Goal: Information Seeking & Learning: Learn about a topic

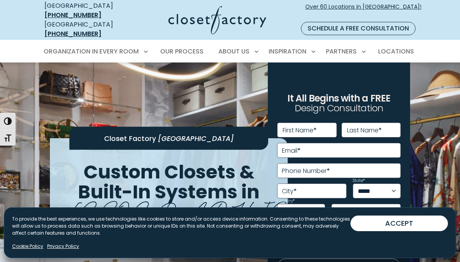
click at [388, 243] on div "ACCEPT DENY VIEW PREFERENCES SAVE PREFERENCES VIEW PREFERENCES" at bounding box center [399, 228] width 97 height 27
click at [388, 231] on button "ACCEPT" at bounding box center [399, 223] width 97 height 16
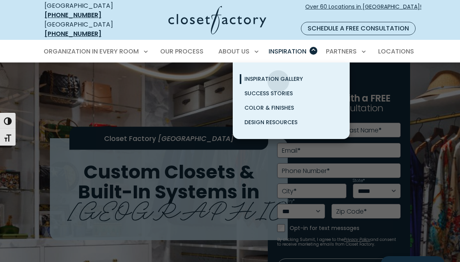
click at [278, 75] on span "Inspiration Gallery" at bounding box center [273, 79] width 58 height 8
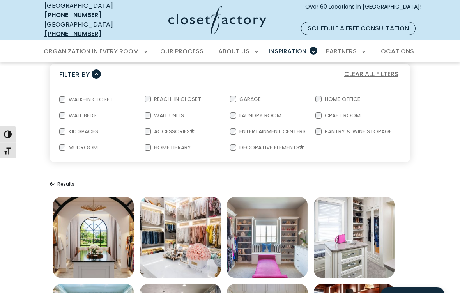
scroll to position [152, 0]
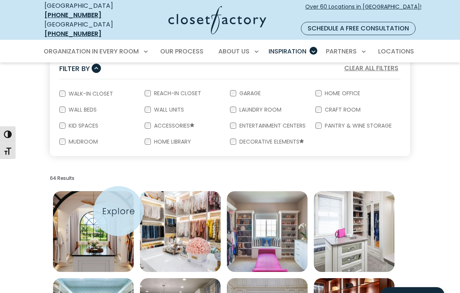
click at [119, 211] on img "Open inspiration gallery to preview enlarged image" at bounding box center [93, 231] width 81 height 81
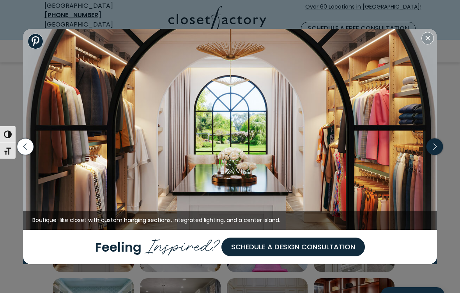
click at [433, 154] on icon "button" at bounding box center [435, 146] width 16 height 16
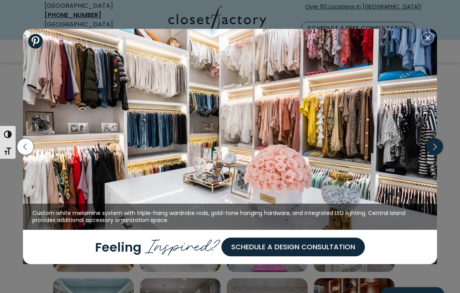
click at [433, 154] on icon "button" at bounding box center [435, 146] width 16 height 16
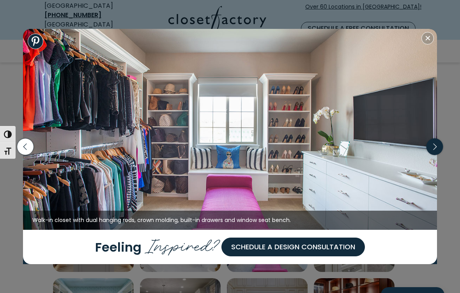
click at [433, 154] on icon "button" at bounding box center [435, 146] width 16 height 16
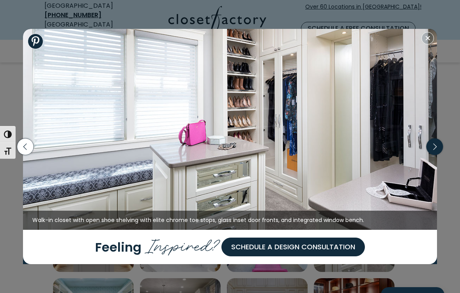
click at [437, 154] on icon "button" at bounding box center [435, 146] width 16 height 16
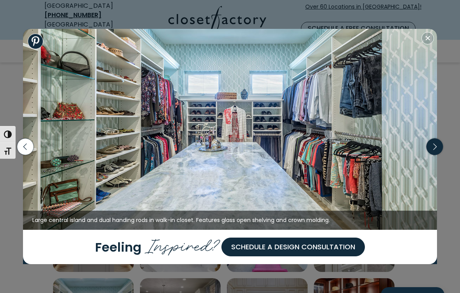
click at [437, 154] on icon "button" at bounding box center [435, 146] width 16 height 16
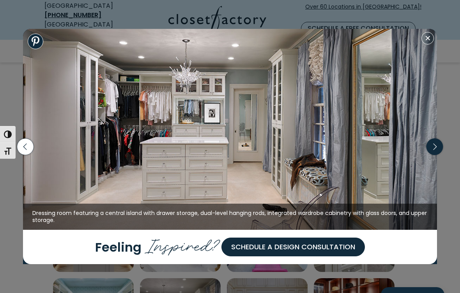
click at [437, 150] on icon "button" at bounding box center [435, 146] width 16 height 16
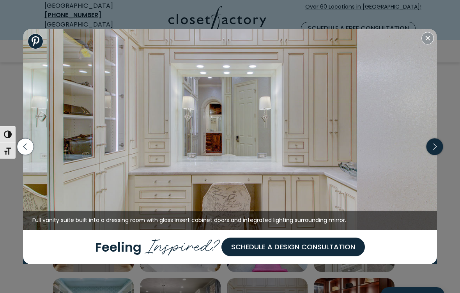
click at [437, 150] on icon "button" at bounding box center [435, 146] width 16 height 16
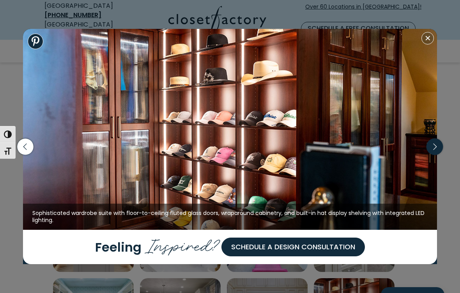
click at [437, 150] on icon "button" at bounding box center [435, 146] width 16 height 16
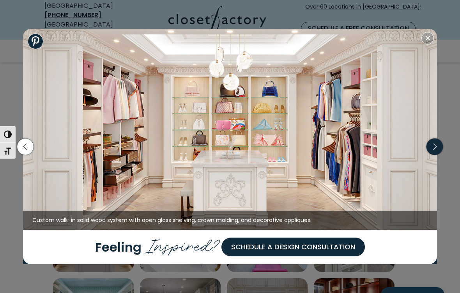
click at [432, 146] on icon "button" at bounding box center [435, 146] width 16 height 16
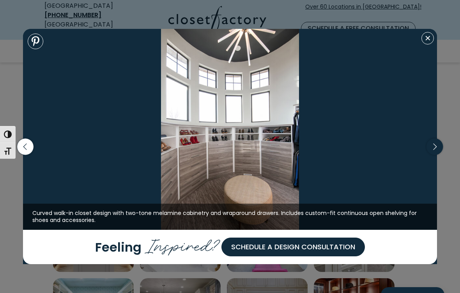
click at [436, 151] on icon "button" at bounding box center [435, 146] width 16 height 16
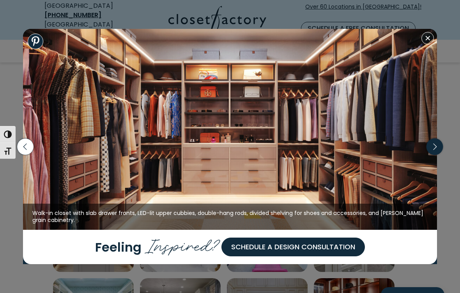
click at [438, 151] on icon "button" at bounding box center [435, 146] width 16 height 16
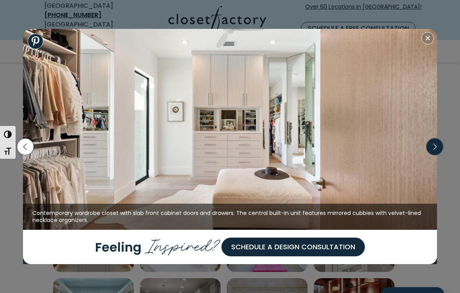
click at [438, 151] on icon "button" at bounding box center [435, 146] width 16 height 16
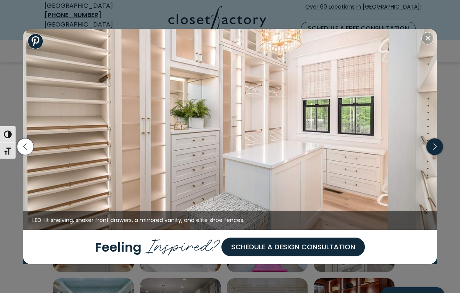
click at [437, 152] on icon "button" at bounding box center [435, 146] width 16 height 16
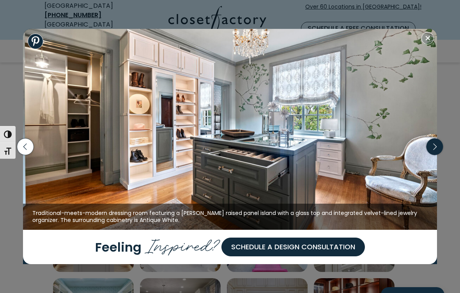
click at [440, 152] on icon "button" at bounding box center [435, 146] width 16 height 16
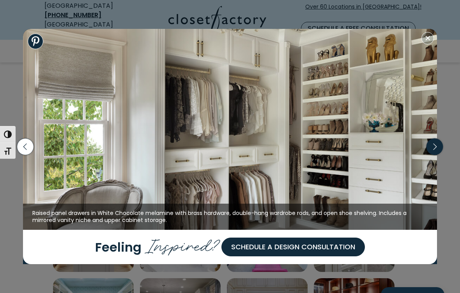
click at [440, 151] on icon "button" at bounding box center [435, 146] width 16 height 16
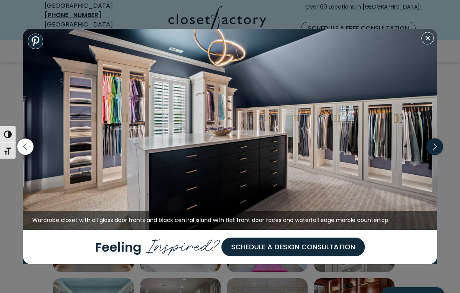
click at [440, 151] on icon "button" at bounding box center [435, 146] width 16 height 16
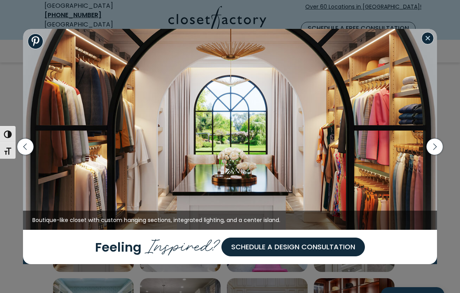
click at [427, 42] on button "Close modal" at bounding box center [428, 38] width 12 height 12
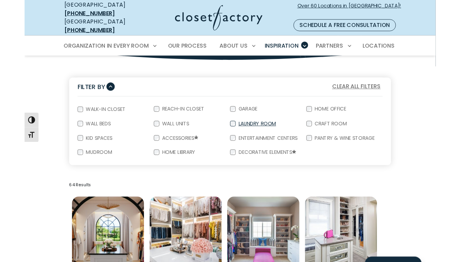
scroll to position [117, 0]
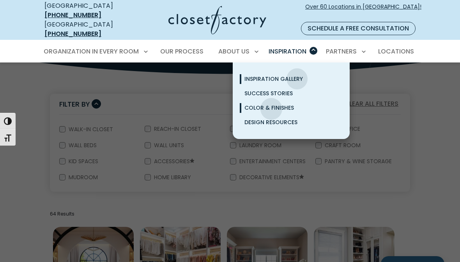
click at [272, 104] on span "Color & Finishes" at bounding box center [269, 108] width 50 height 8
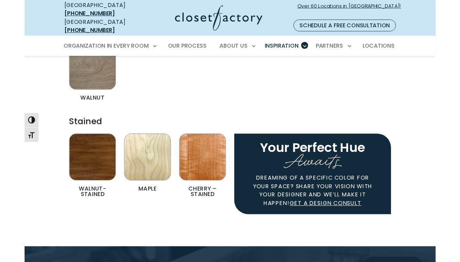
scroll to position [1470, 0]
